Goal: Task Accomplishment & Management: Complete application form

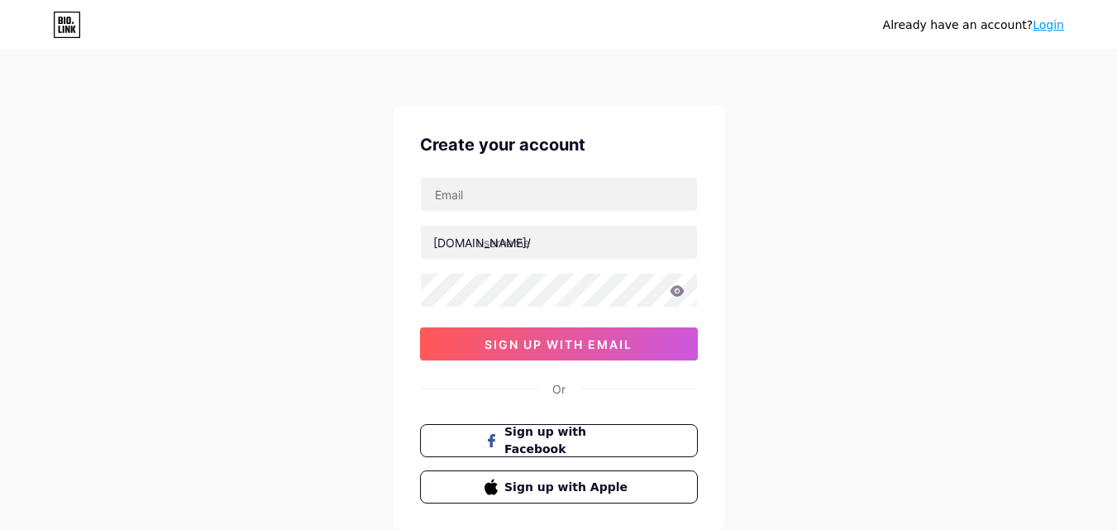
click at [523, 207] on input "text" at bounding box center [559, 194] width 276 height 33
type input "[EMAIL_ADDRESS][DOMAIN_NAME]"
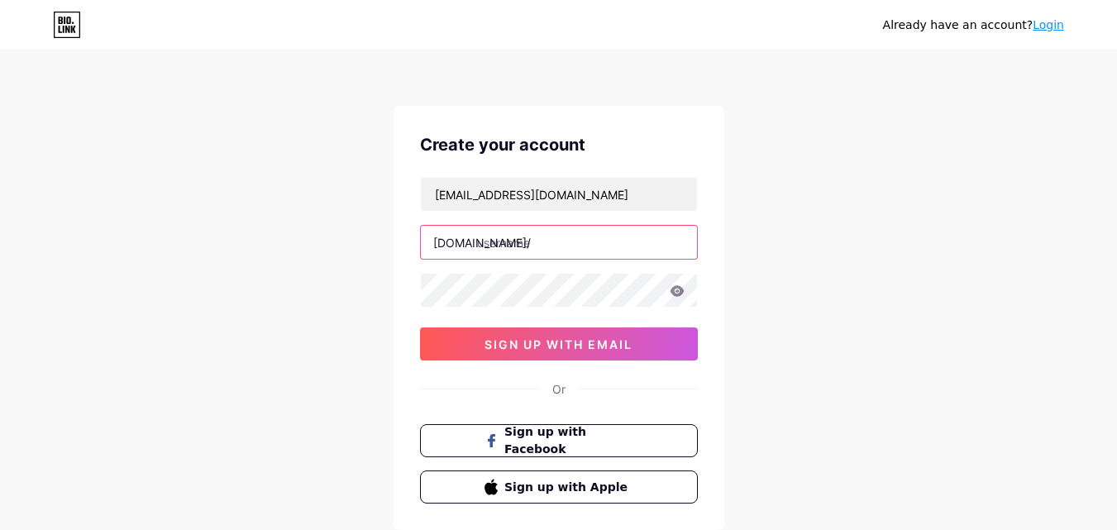
click at [537, 245] on input "text" at bounding box center [559, 242] width 276 height 33
type input "buzzoidindia"
click at [548, 317] on div "[EMAIL_ADDRESS][DOMAIN_NAME] [DOMAIN_NAME]/ buzzoidindia 0cAFcWeA5sBIXnvooXycNQ…" at bounding box center [559, 269] width 278 height 184
click at [548, 324] on div "[EMAIL_ADDRESS][DOMAIN_NAME] [DOMAIN_NAME]/ buzzoidindia 0cAFcWeA5sBIXnvooXycNQ…" at bounding box center [559, 269] width 278 height 184
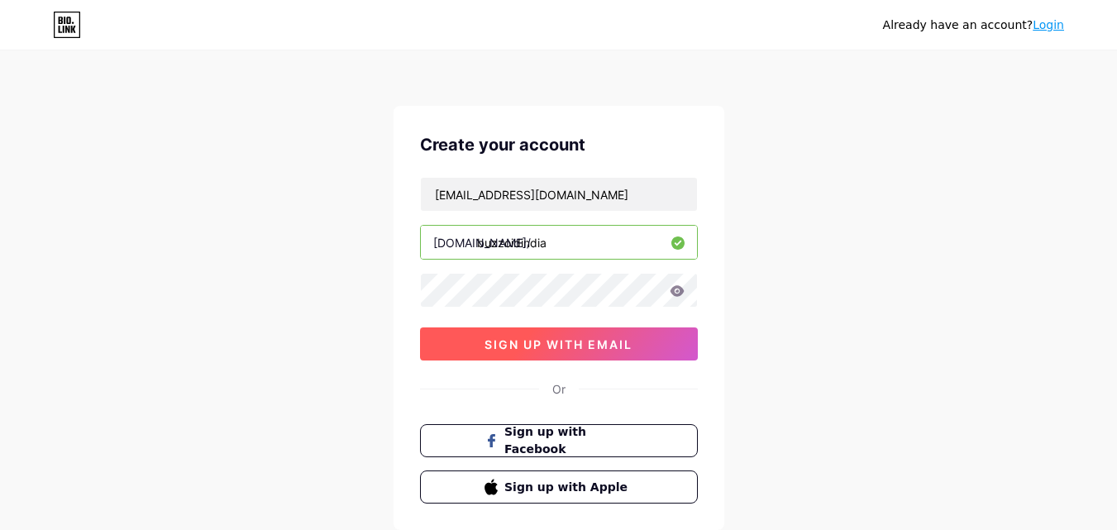
click at [548, 342] on span "sign up with email" at bounding box center [559, 344] width 148 height 14
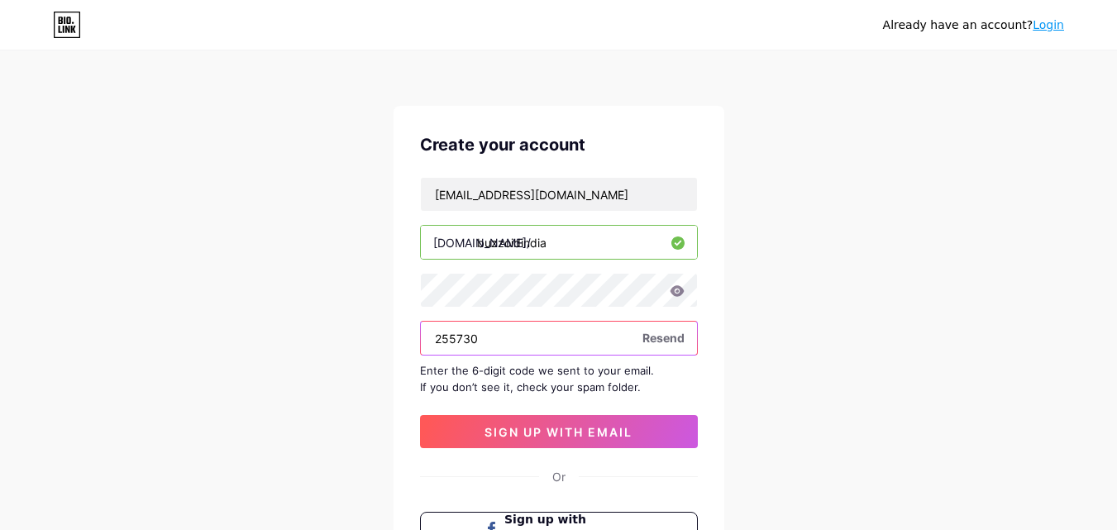
type input "255730"
click at [617, 448] on div "Create your account [EMAIL_ADDRESS][DOMAIN_NAME] [DOMAIN_NAME]/ buzzoidindia 25…" at bounding box center [559, 362] width 331 height 512
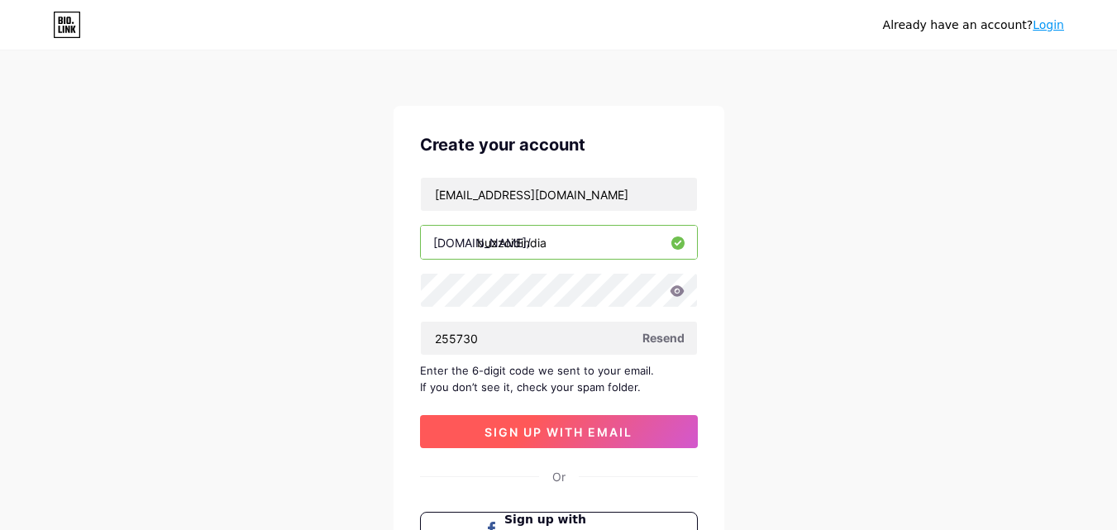
click at [619, 441] on button "sign up with email" at bounding box center [559, 431] width 278 height 33
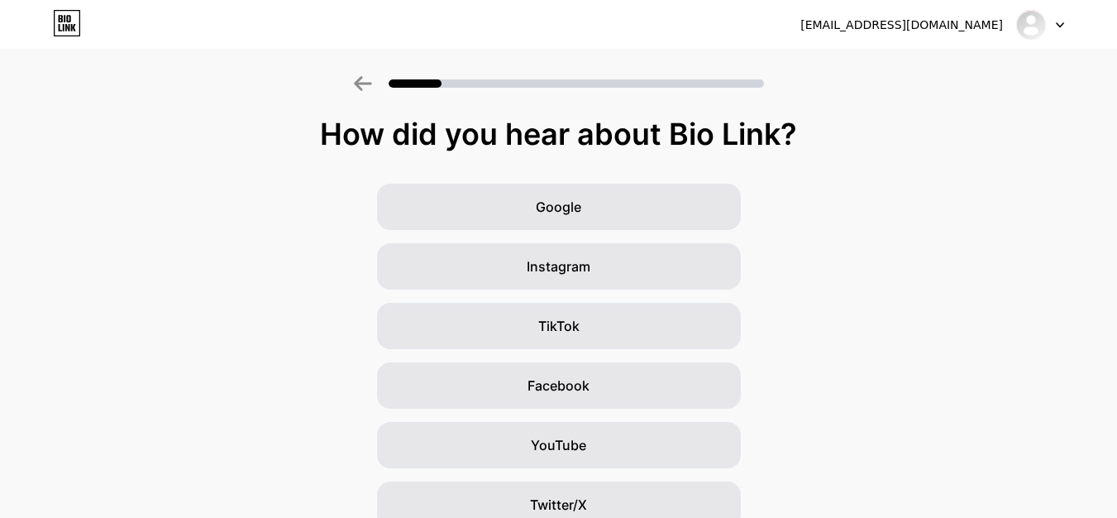
click at [1005, 34] on div "[EMAIL_ADDRESS][DOMAIN_NAME]" at bounding box center [933, 25] width 264 height 30
click at [1036, 26] on img at bounding box center [1031, 25] width 26 height 26
click at [820, 160] on div "How did you hear about Bio Link? Google Instagram TikTok Facebook YouTube Twitt…" at bounding box center [558, 381] width 1117 height 529
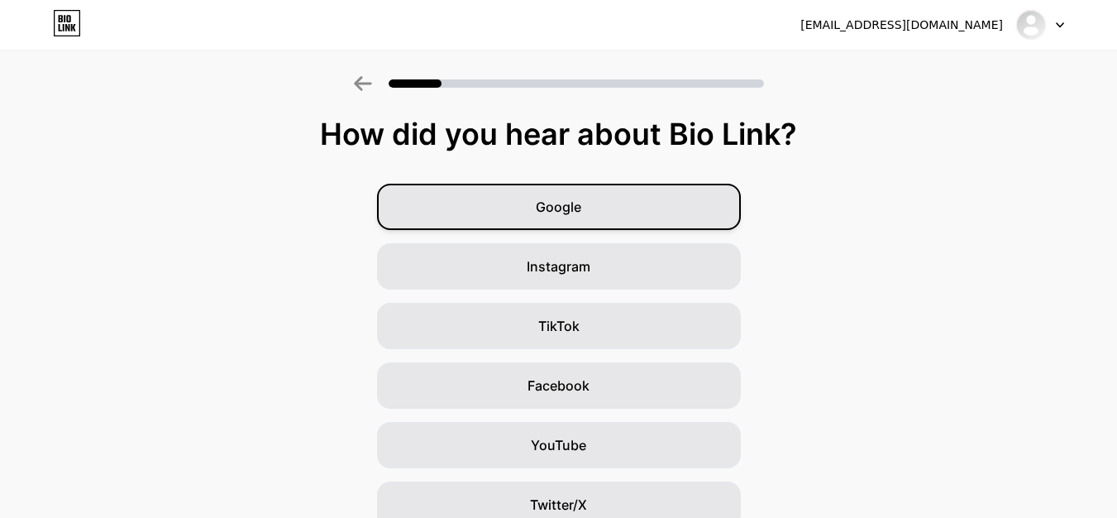
click at [695, 192] on div "Google" at bounding box center [559, 207] width 364 height 46
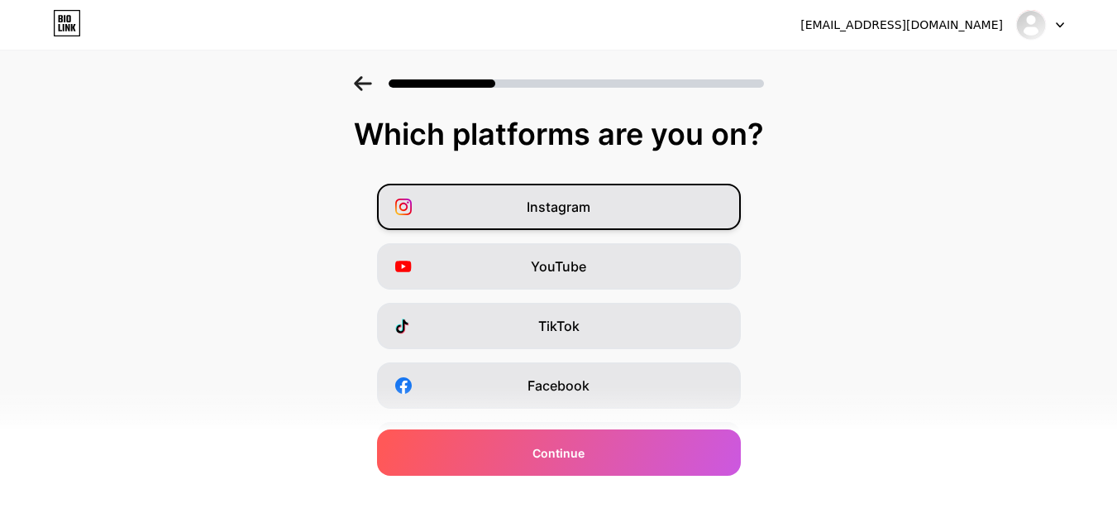
click at [648, 221] on div "Instagram" at bounding box center [559, 207] width 364 height 46
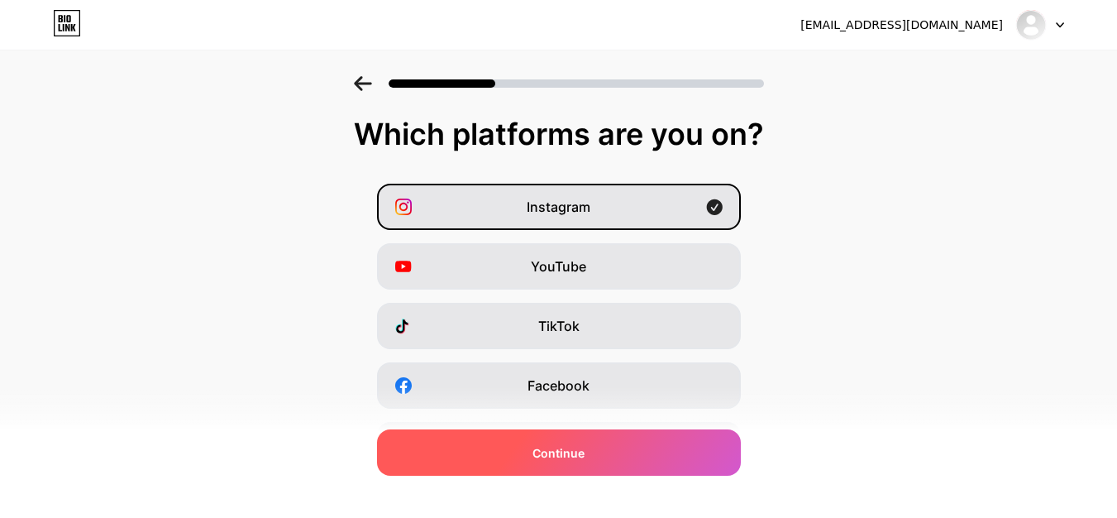
click at [646, 448] on div "Continue" at bounding box center [559, 452] width 364 height 46
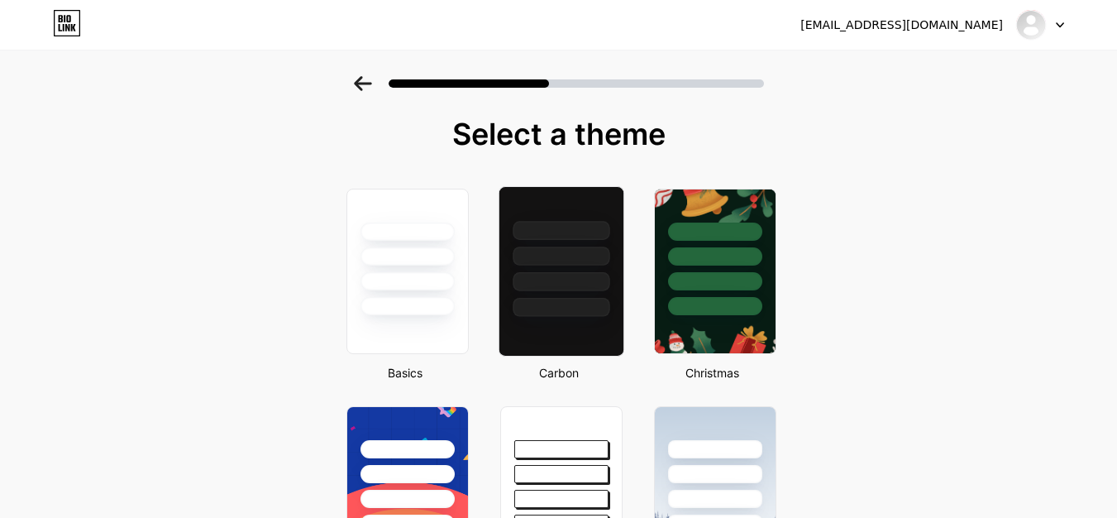
click at [533, 232] on div at bounding box center [561, 230] width 97 height 19
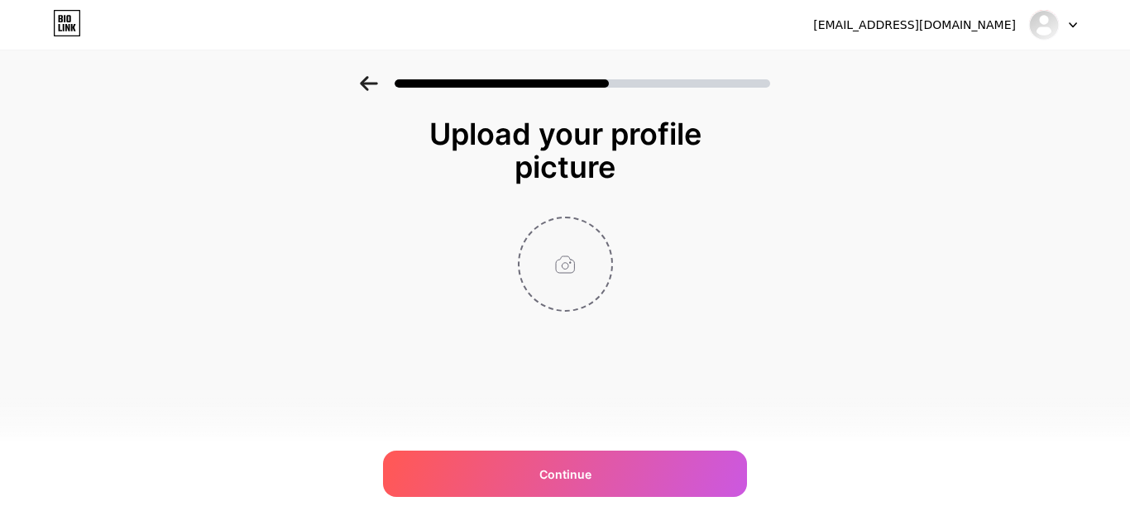
click at [582, 284] on input "file" at bounding box center [565, 264] width 92 height 92
type input "C:\fakepath\Untitled design.png"
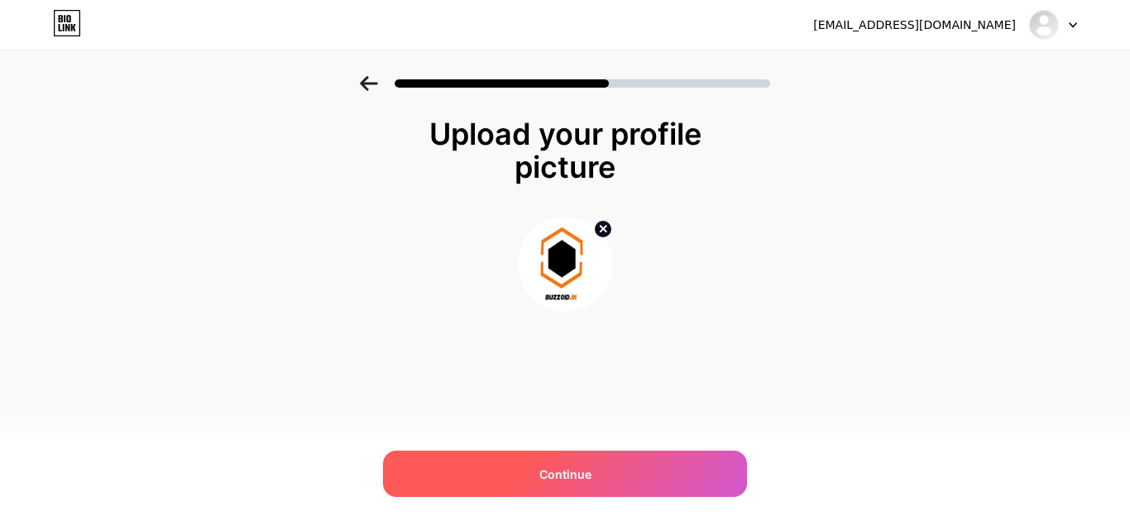
click at [530, 457] on div "Continue" at bounding box center [565, 474] width 364 height 46
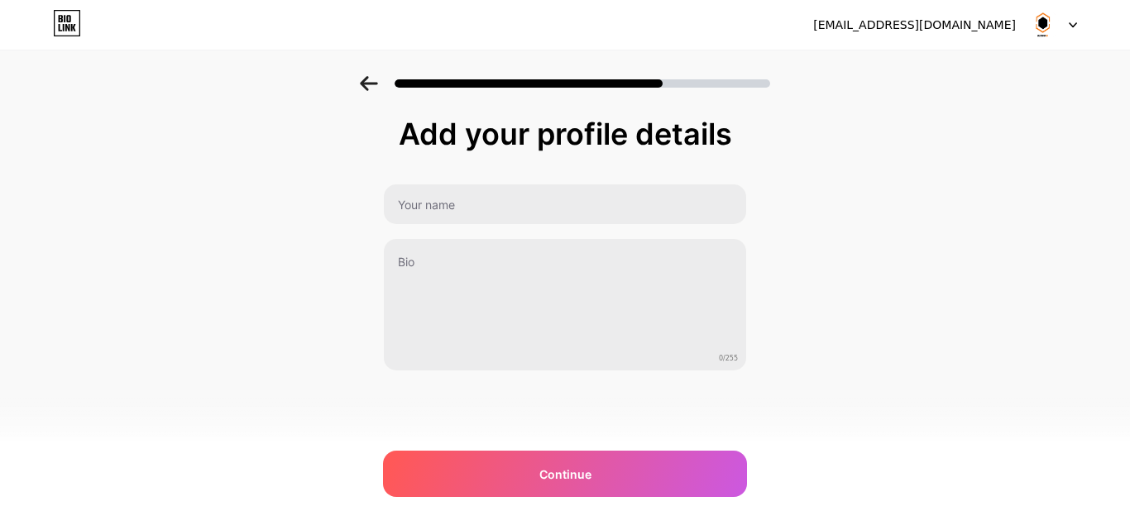
click at [562, 176] on div "Add your profile details 0/255 Continue Error" at bounding box center [565, 244] width 364 height 254
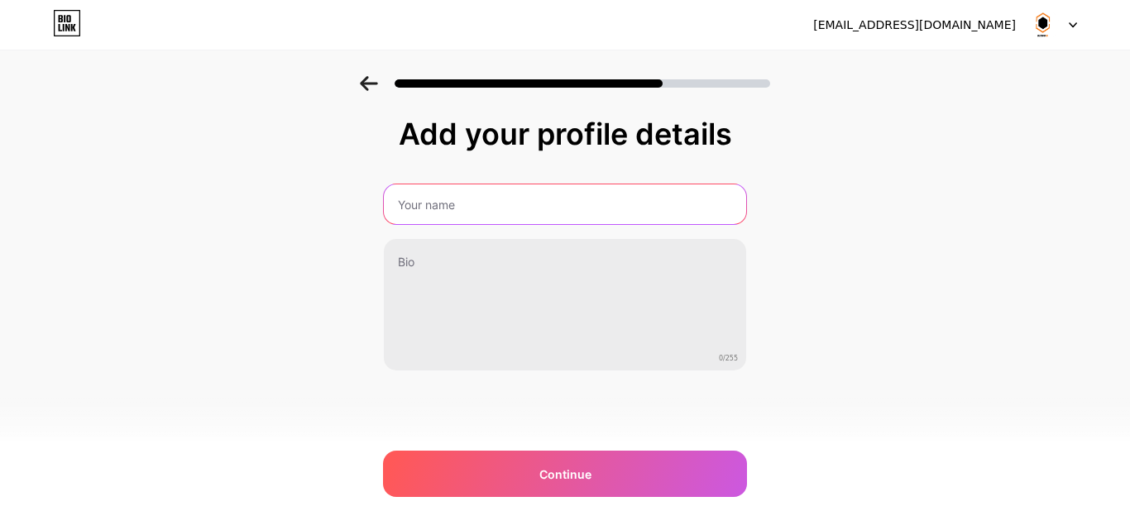
click at [559, 195] on input "text" at bounding box center [565, 204] width 362 height 40
type input "buzzoid india"
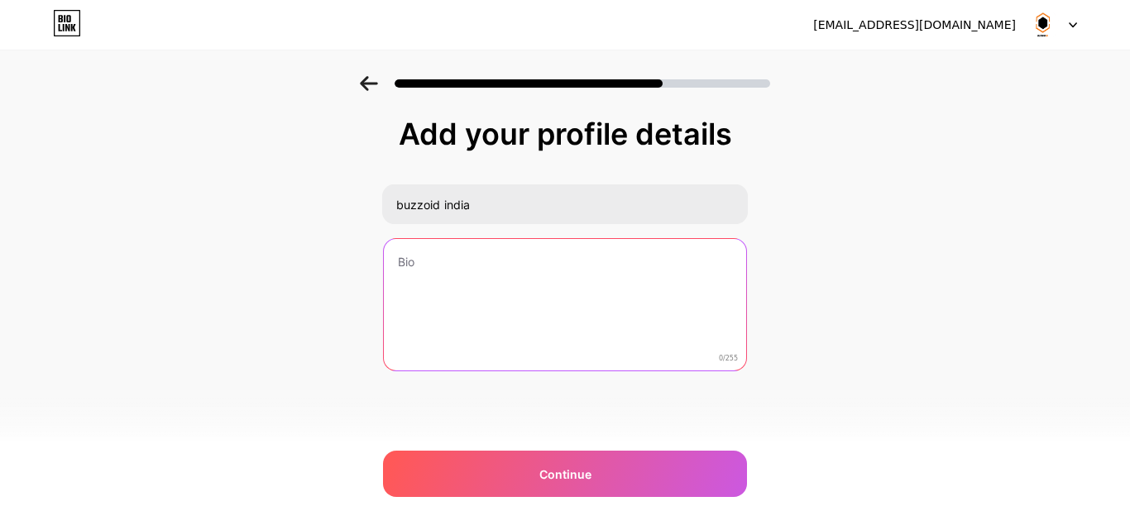
click at [529, 272] on textarea at bounding box center [565, 305] width 362 height 133
paste textarea "Buzzoid India provides you the best service where you can easily buy Instagram …"
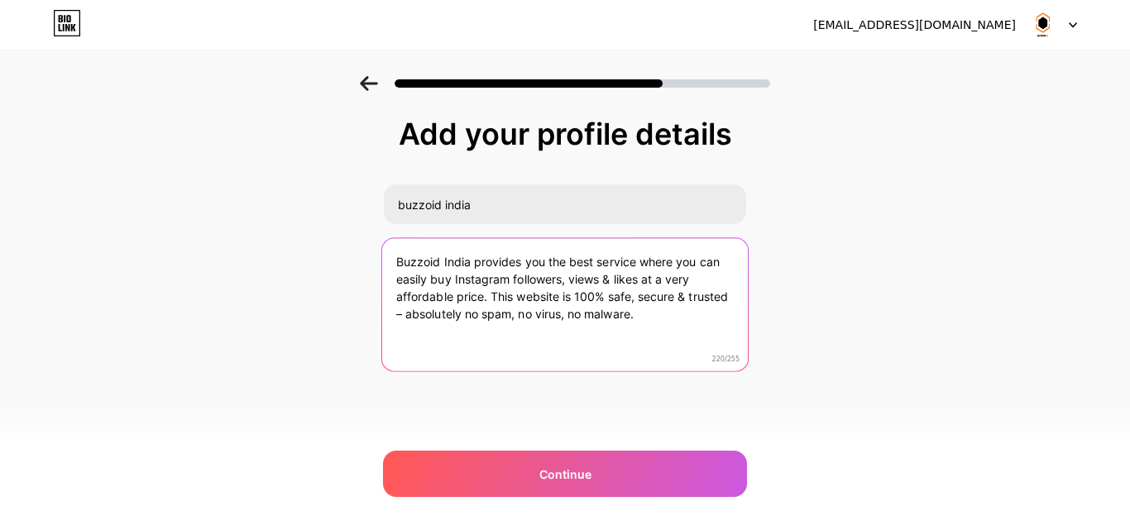
paste textarea "[URL][DOMAIN_NAME]"
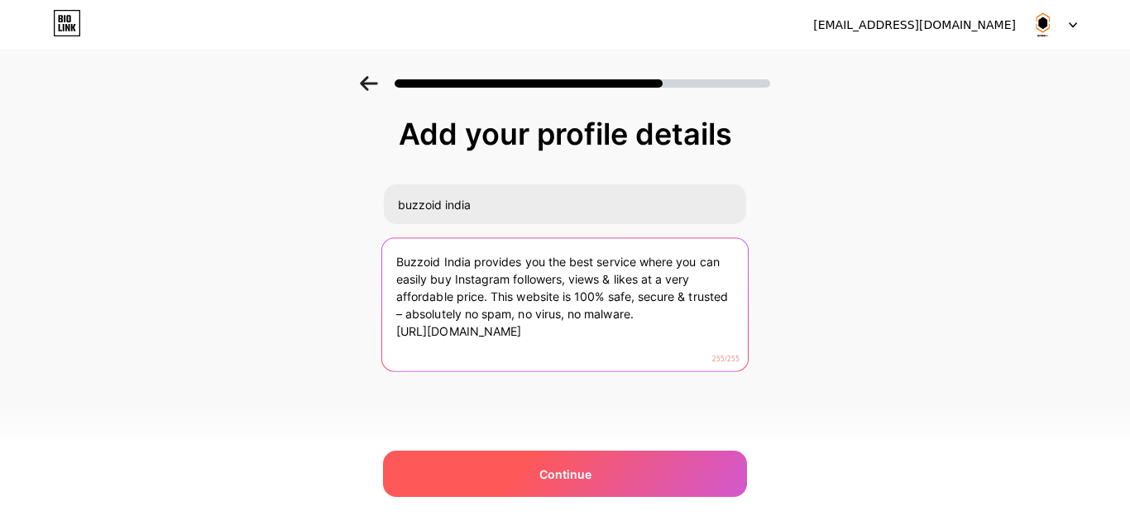
type textarea "Buzzoid India provides you the best service where you can easily buy Instagram …"
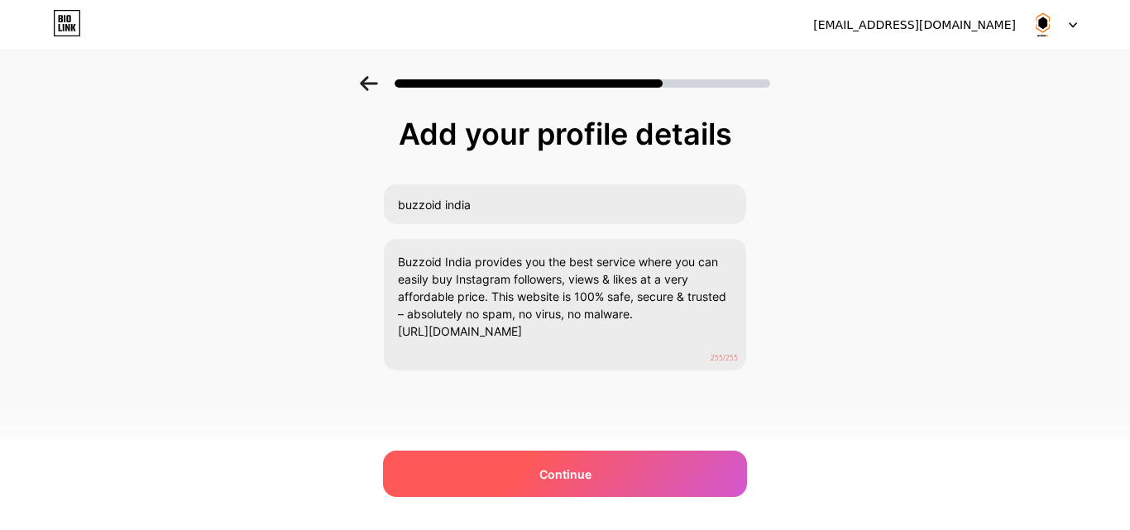
click at [582, 481] on span "Continue" at bounding box center [565, 474] width 52 height 17
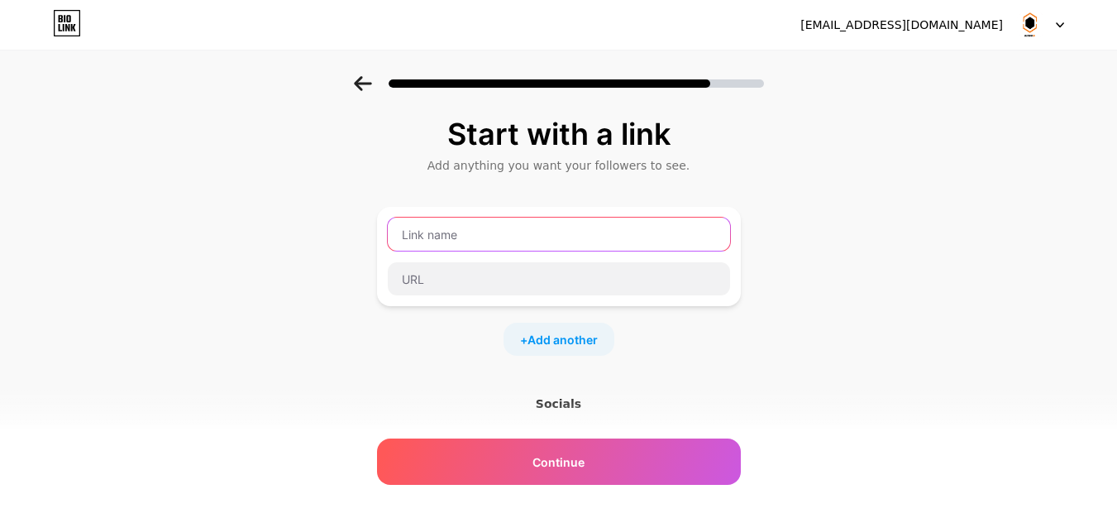
click at [565, 241] on input "text" at bounding box center [559, 234] width 342 height 33
type input "buzzoid india"
click at [560, 255] on div "buzzoid india" at bounding box center [559, 256] width 344 height 79
click at [558, 259] on div "buzzoid india" at bounding box center [559, 256] width 344 height 79
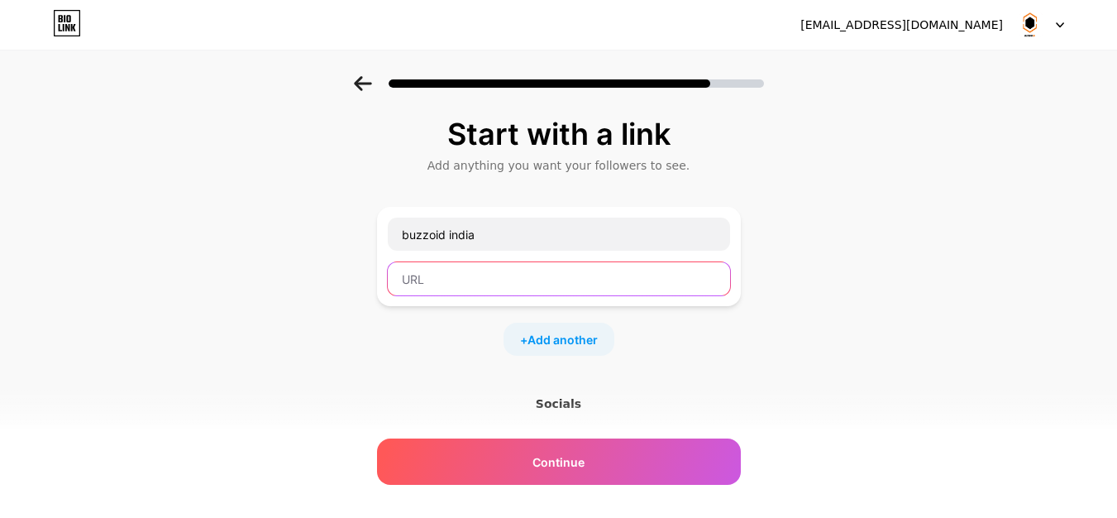
click at [558, 275] on input "text" at bounding box center [559, 278] width 342 height 33
paste input "[URL][DOMAIN_NAME]"
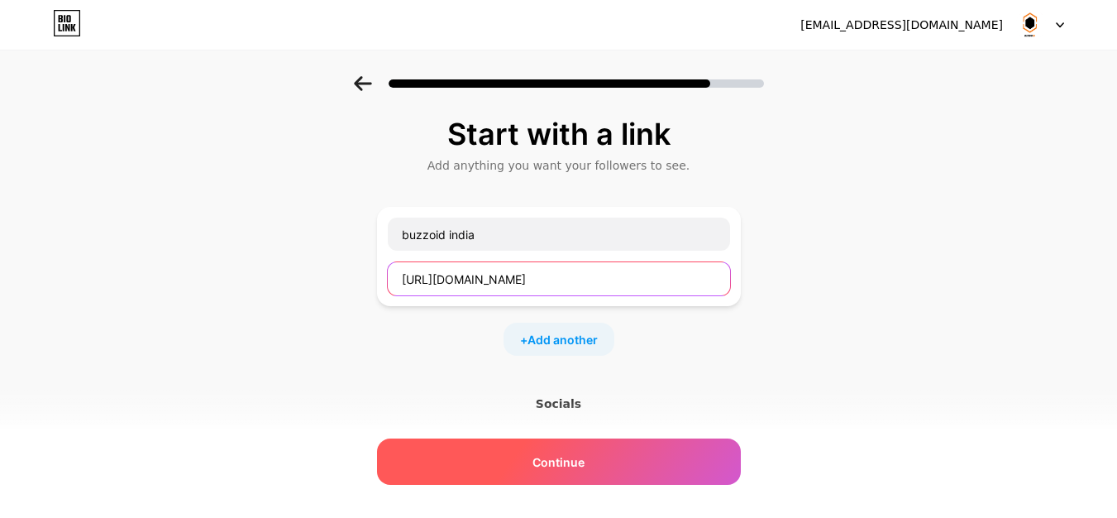
type input "[URL][DOMAIN_NAME]"
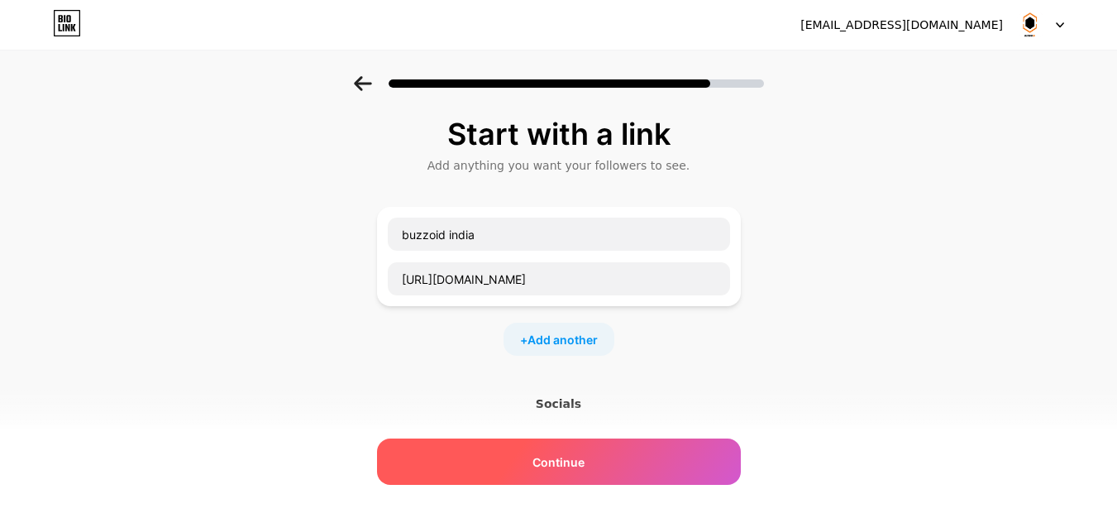
click at [606, 448] on div "Continue" at bounding box center [559, 461] width 364 height 46
click at [604, 451] on div "Continue" at bounding box center [559, 461] width 364 height 46
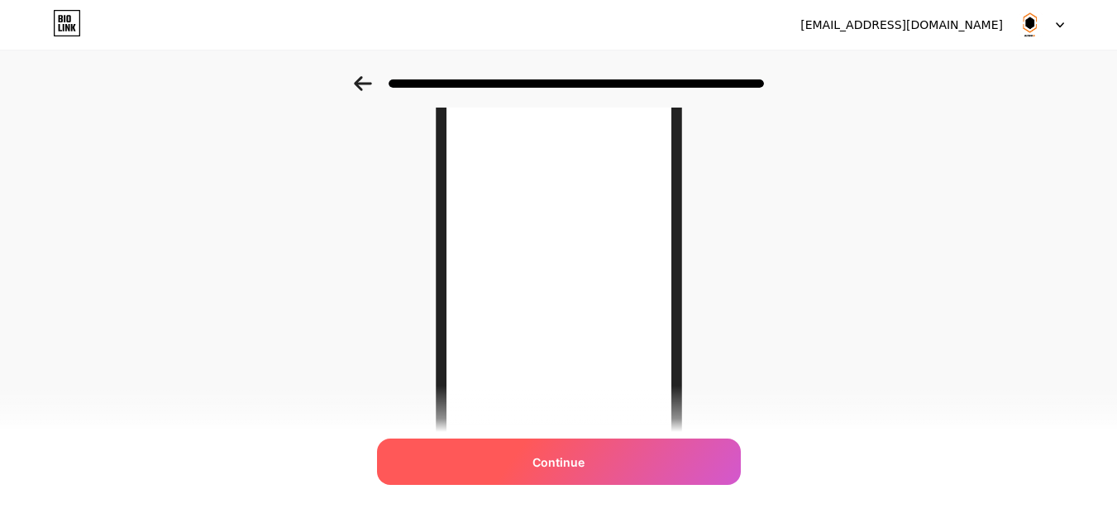
scroll to position [138, 0]
click at [571, 454] on span "Continue" at bounding box center [559, 461] width 52 height 17
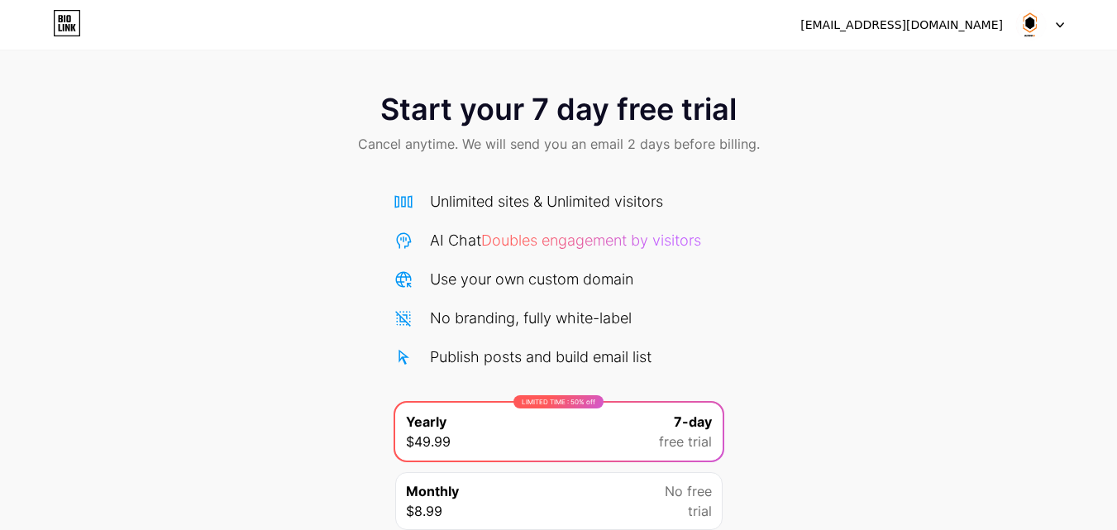
click at [1022, 15] on img at bounding box center [1031, 24] width 31 height 31
click at [936, 18] on div "[EMAIL_ADDRESS][DOMAIN_NAME]" at bounding box center [902, 25] width 203 height 17
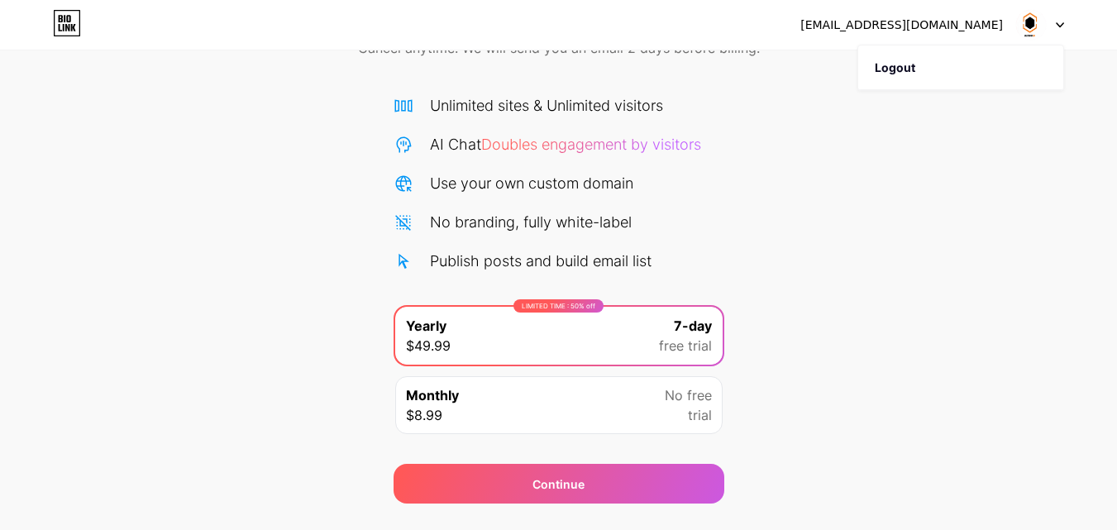
scroll to position [136, 0]
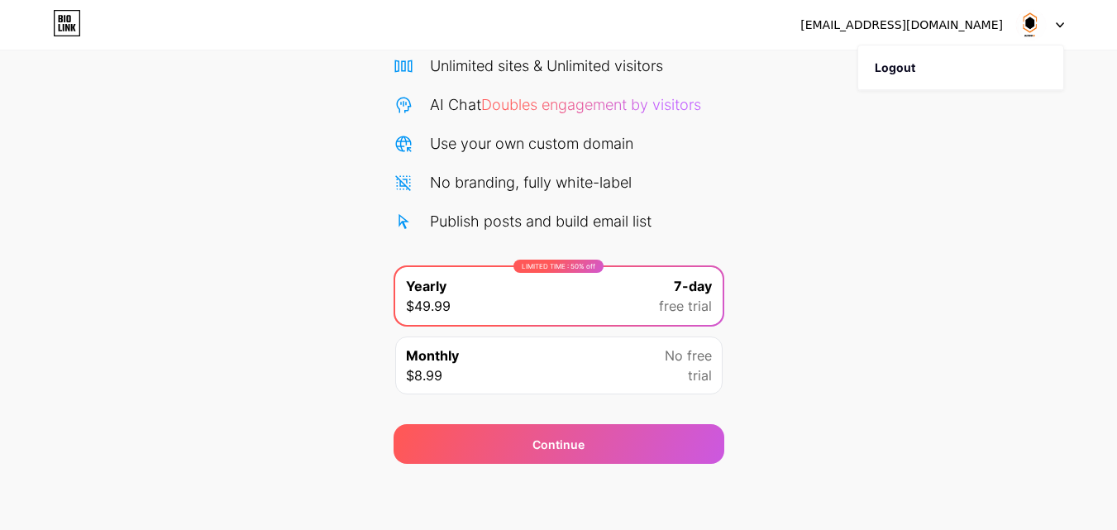
click at [562, 346] on div "Monthly $8.99 No free trial" at bounding box center [558, 366] width 327 height 58
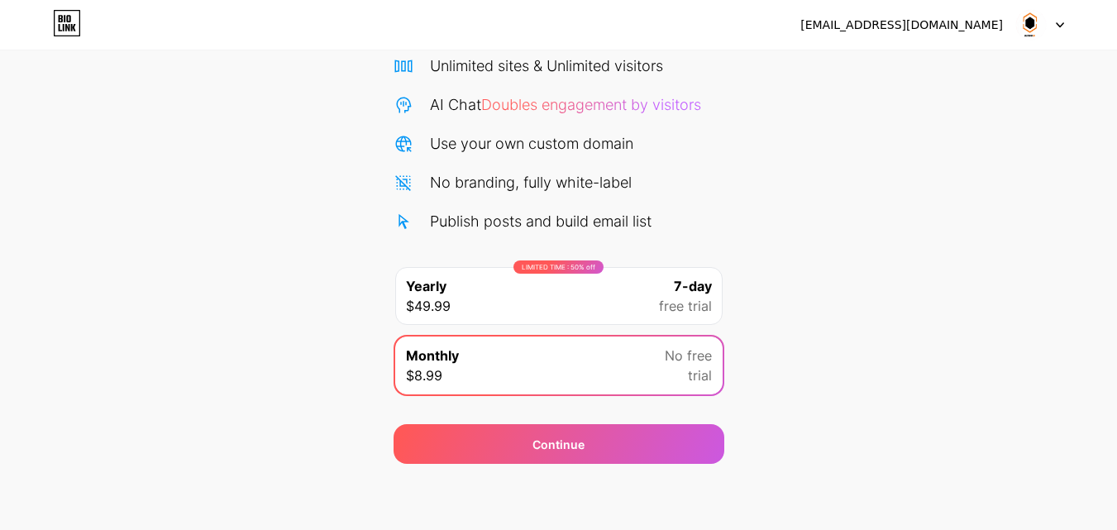
scroll to position [0, 0]
